Goal: Transaction & Acquisition: Purchase product/service

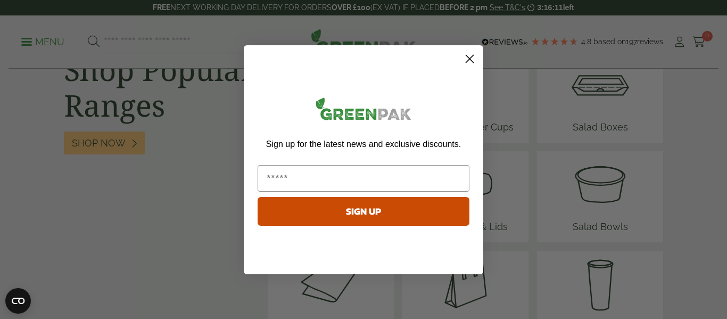
click at [465, 64] on circle "Close dialog" at bounding box center [470, 58] width 18 height 18
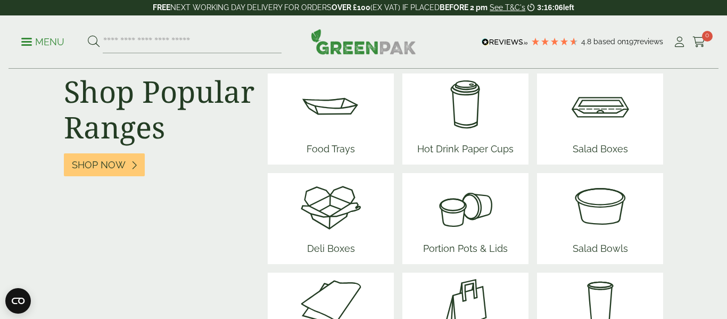
scroll to position [1328, 0]
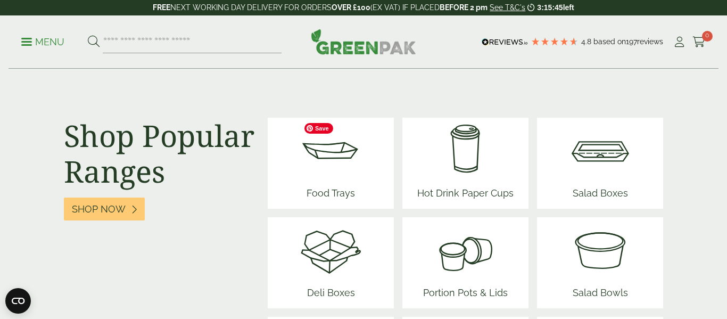
click at [359, 166] on img at bounding box center [331, 150] width 64 height 64
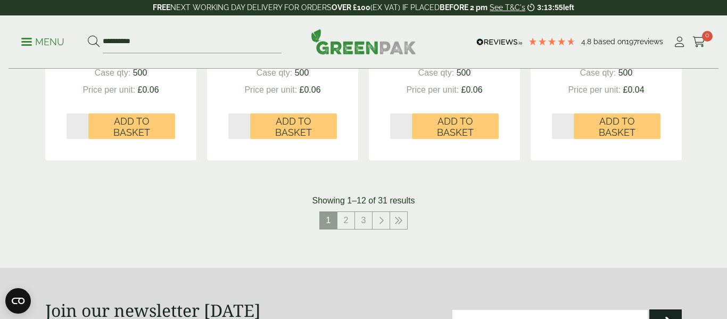
scroll to position [1216, 0]
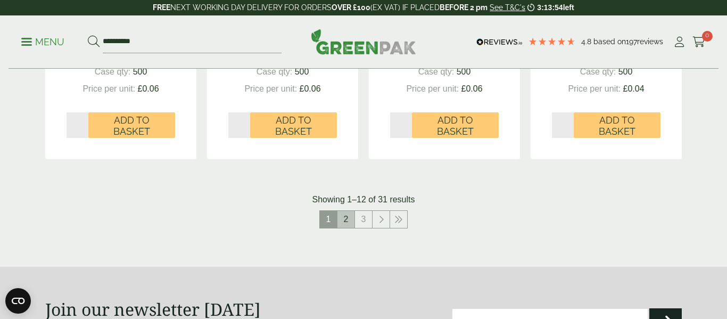
click at [351, 222] on link "2" at bounding box center [345, 219] width 17 height 17
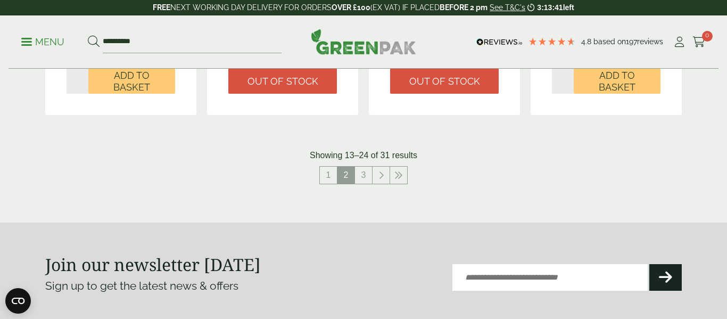
scroll to position [1271, 0]
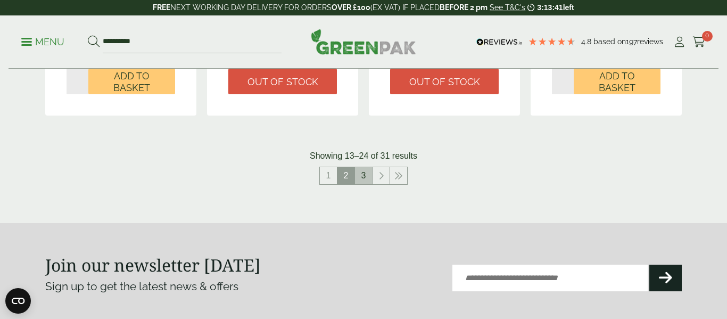
click at [370, 172] on link "3" at bounding box center [363, 175] width 17 height 17
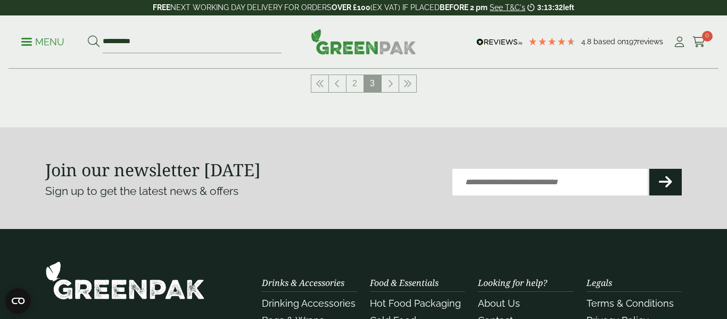
scroll to position [1006, 0]
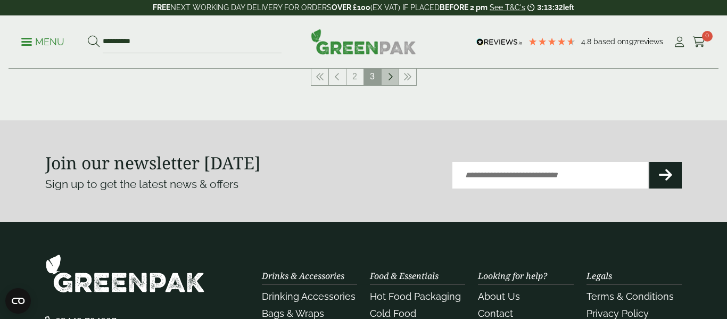
click at [392, 84] on link at bounding box center [390, 76] width 17 height 17
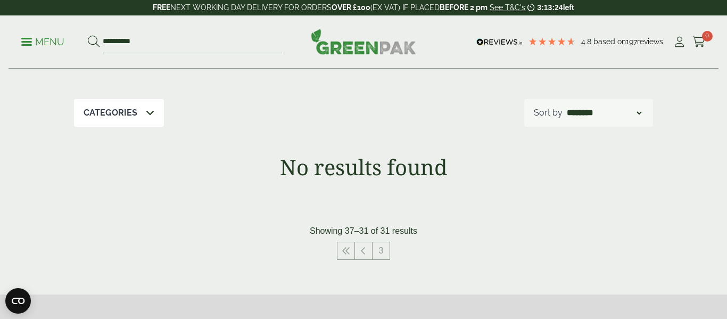
scroll to position [176, 0]
click at [358, 251] on link at bounding box center [363, 249] width 17 height 17
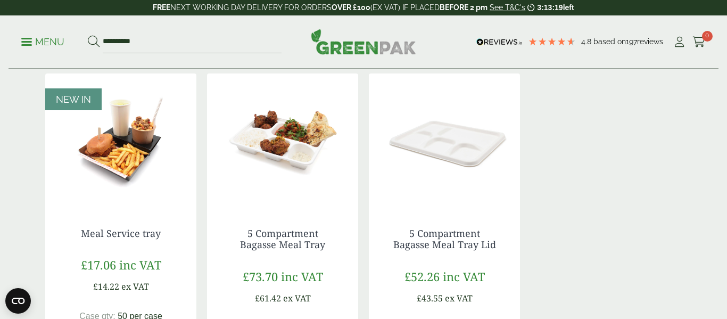
click at [358, 251] on div "5 Compartment Bagasse Meal Tray £73.70 inc VAT £61.42 ex VAT Case qty: 400 Pric…" at bounding box center [282, 310] width 151 height 209
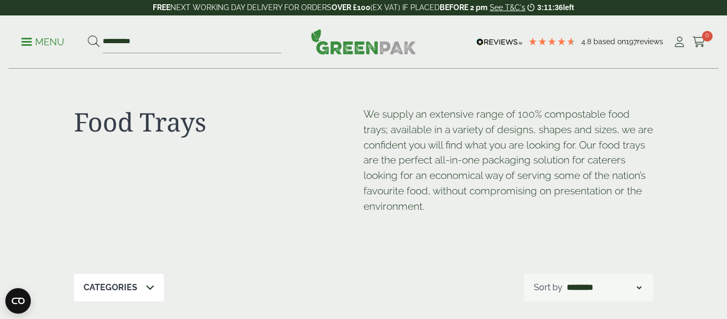
click at [155, 294] on div "Categories" at bounding box center [119, 288] width 90 height 28
click at [37, 44] on p "Menu" at bounding box center [42, 42] width 43 height 13
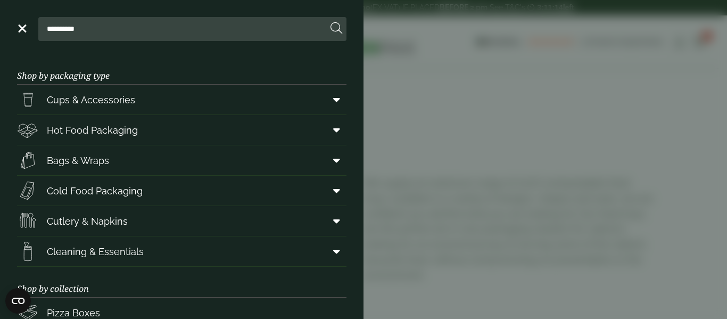
click at [188, 35] on input "**********" at bounding box center [185, 29] width 285 height 22
type input "*"
click at [330, 22] on button at bounding box center [336, 29] width 12 height 14
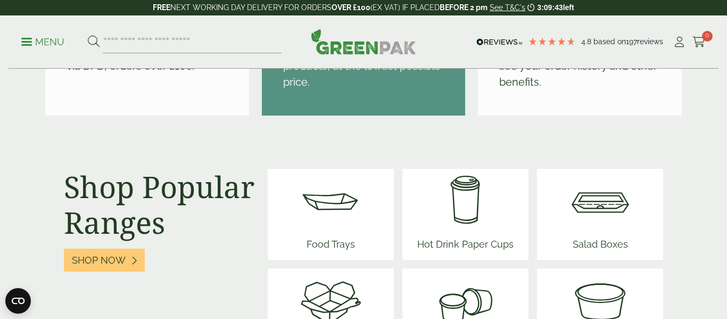
scroll to position [1279, 0]
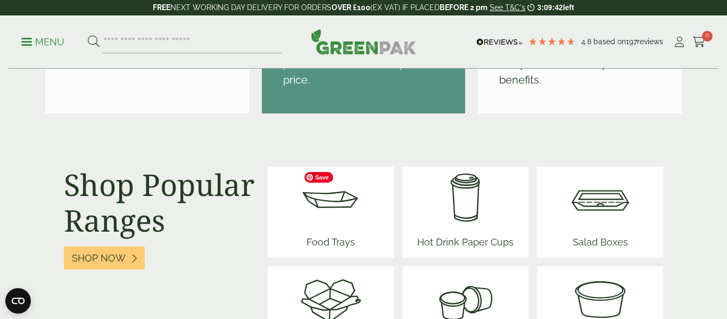
click at [312, 227] on img at bounding box center [331, 199] width 64 height 64
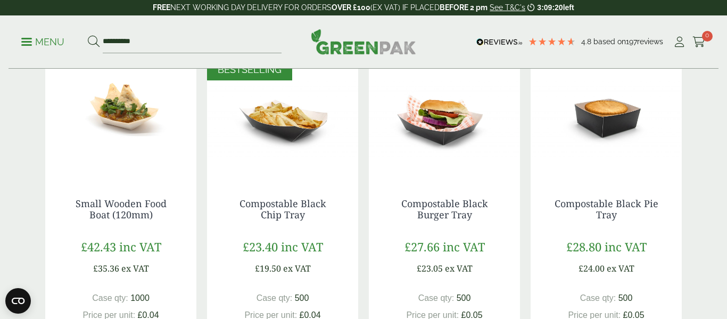
scroll to position [640, 0]
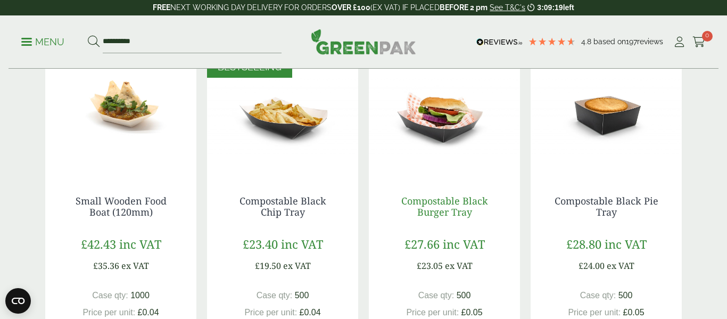
click at [427, 203] on link "Compostable Black Burger Tray" at bounding box center [444, 206] width 87 height 24
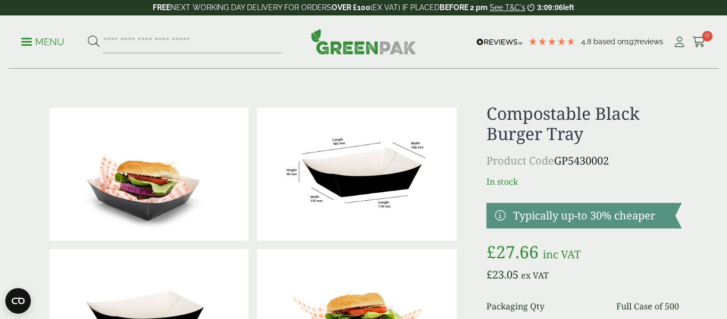
click at [427, 203] on img at bounding box center [356, 173] width 199 height 133
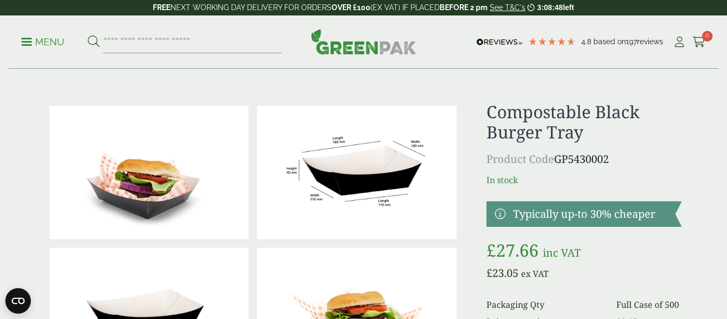
scroll to position [1, 0]
